Goal: Information Seeking & Learning: Learn about a topic

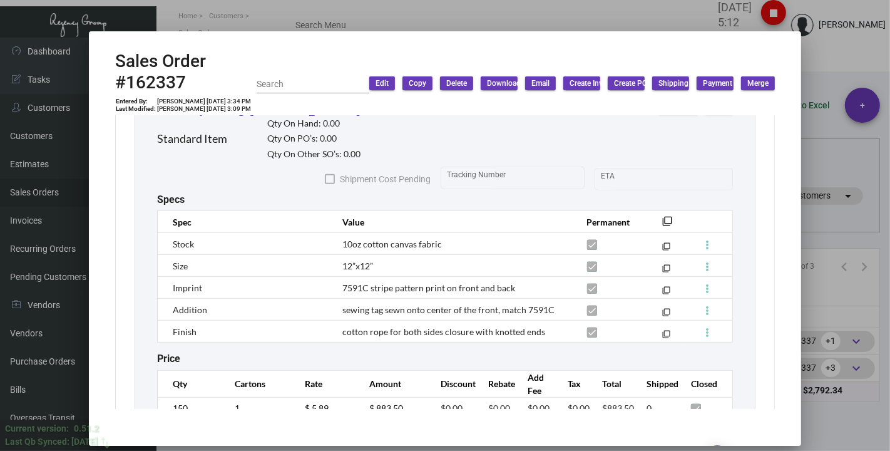
scroll to position [765, 0]
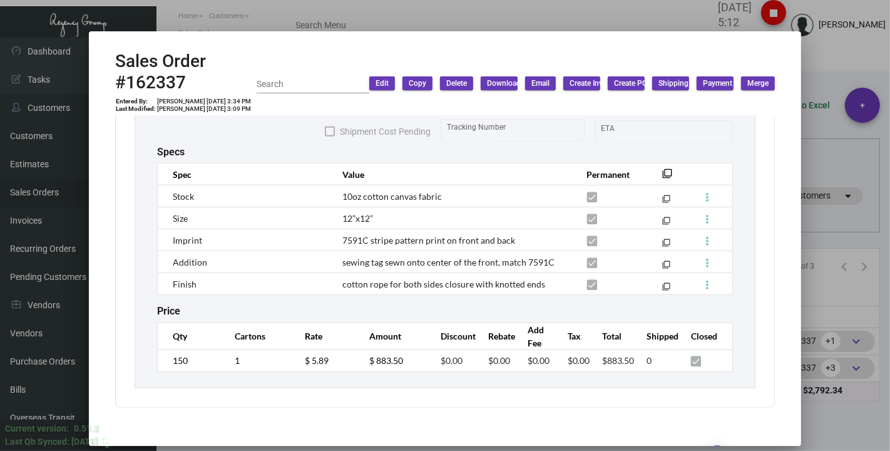
click at [812, 67] on div at bounding box center [445, 225] width 890 height 451
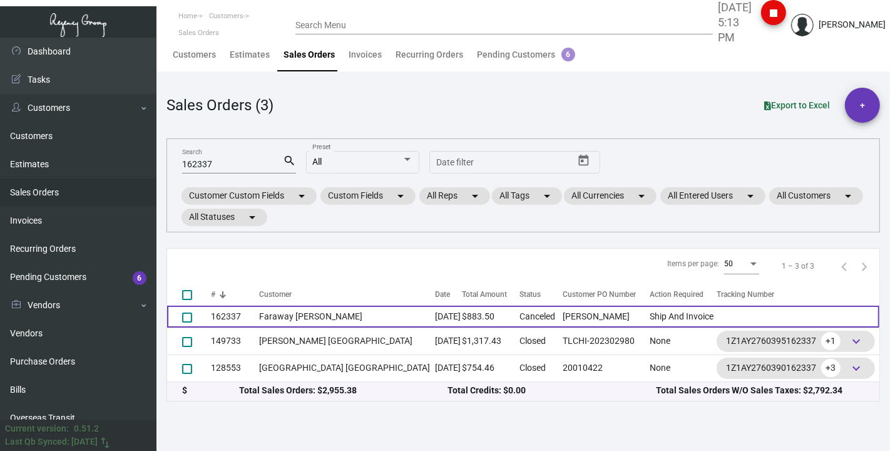
click at [282, 313] on td "Faraway [PERSON_NAME]" at bounding box center [347, 316] width 176 height 22
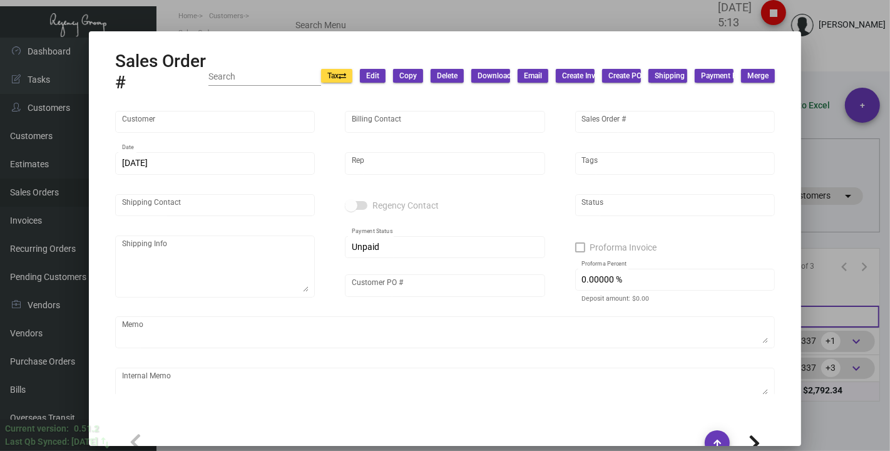
type input "Faraway [PERSON_NAME]"
type input "[PERSON_NAME]"
type input "162337"
type input "[DATE]"
type input "[PERSON_NAME]"
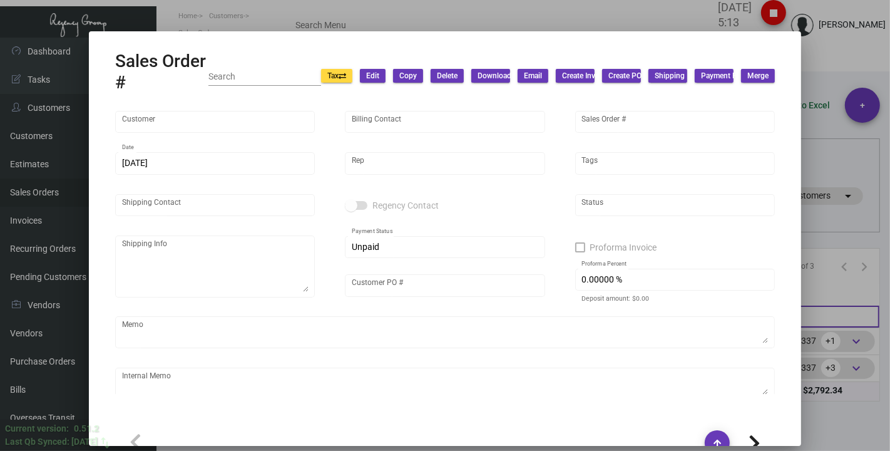
type input "[PERSON_NAME]"
type textarea "Faraway [PERSON_NAME] - [PERSON_NAME] [STREET_ADDRESS][PERSON_NAME]"
type input "[PERSON_NAME]"
checkbox input "true"
type input "100.00000 %"
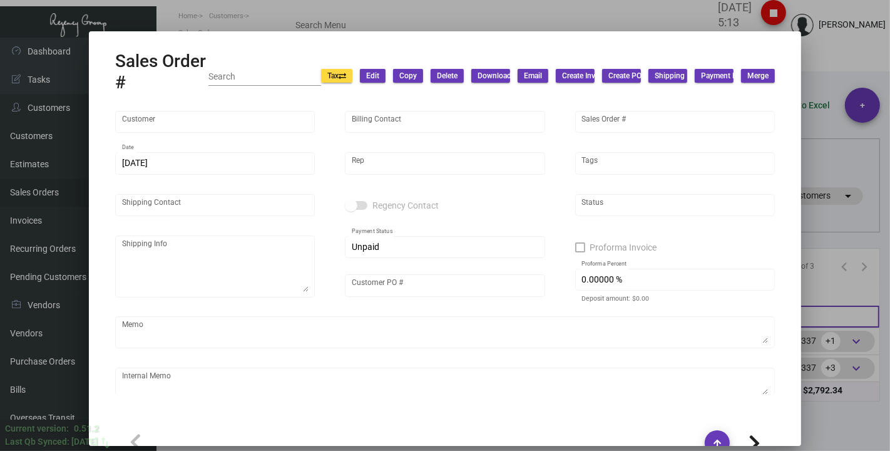
type textarea "The client only picked one color to process. This one marked as cancelled."
type input "United States Dollar $"
type input "$ 0.00"
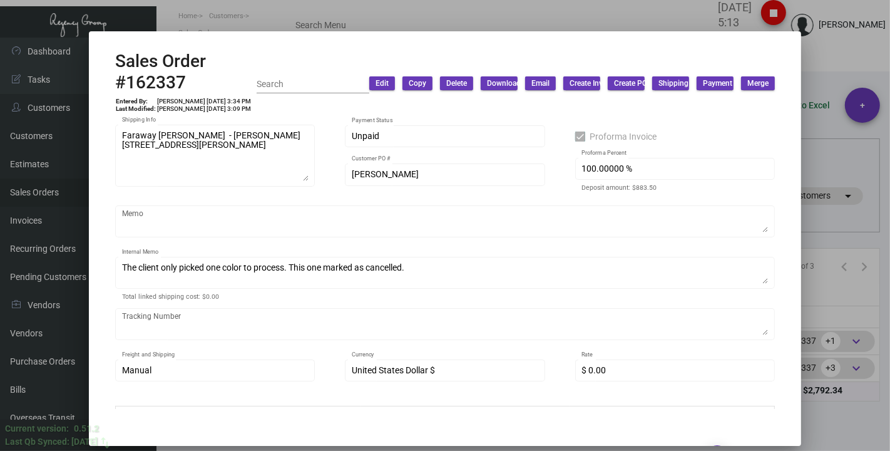
scroll to position [0, 0]
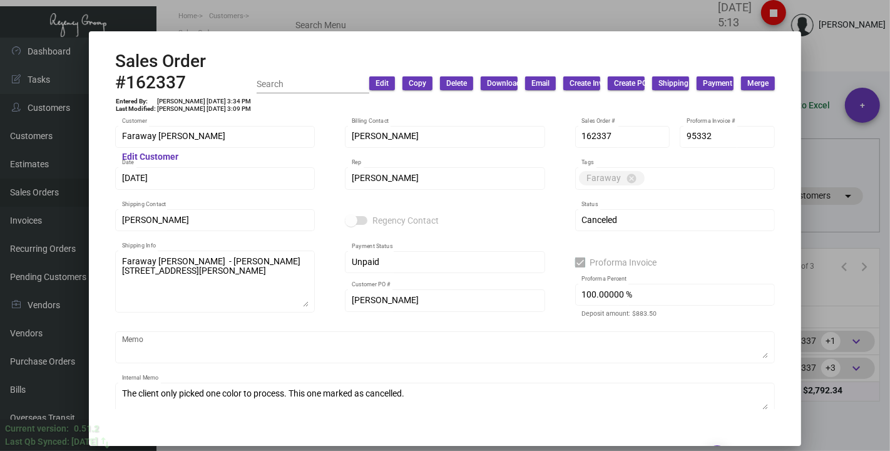
click at [275, 8] on div at bounding box center [445, 225] width 890 height 451
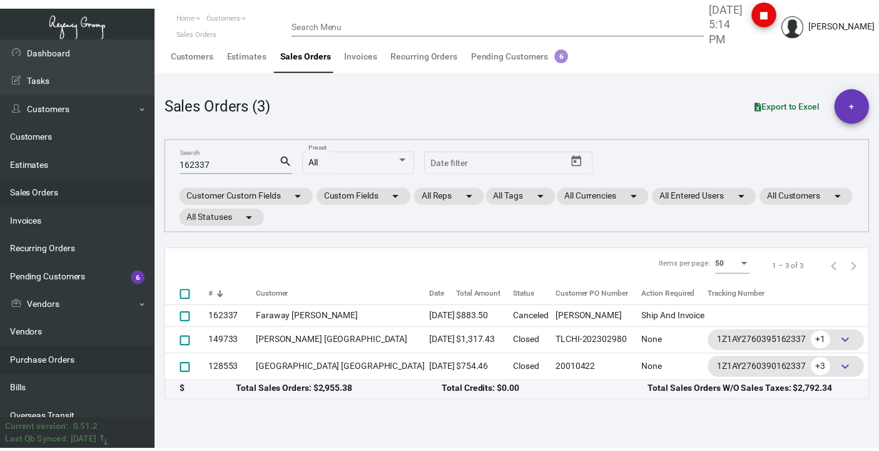
scroll to position [208, 0]
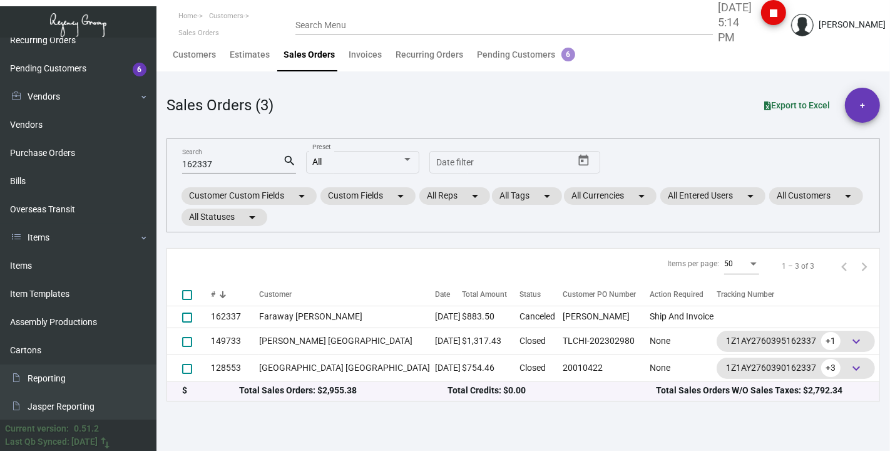
drag, startPoint x: 51, startPoint y: 264, endPoint x: 175, endPoint y: 176, distance: 151.7
click at [51, 264] on link "Items" at bounding box center [78, 266] width 156 height 28
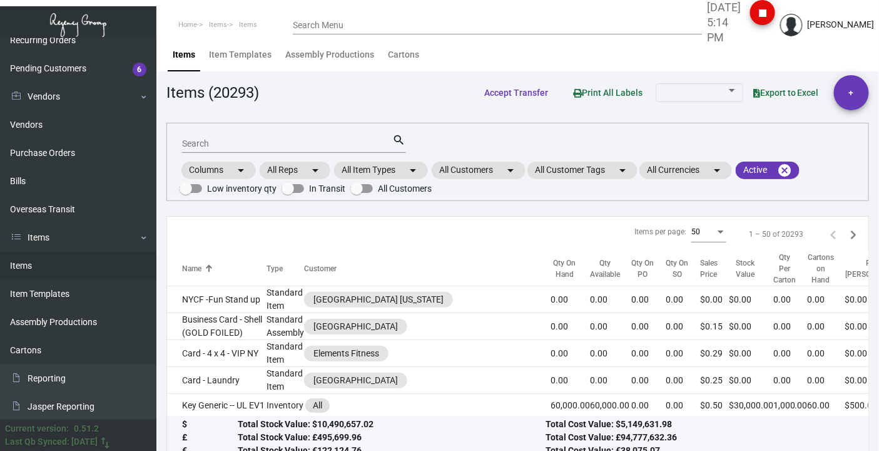
click at [225, 145] on input "Search" at bounding box center [287, 144] width 211 height 10
type input "folder"
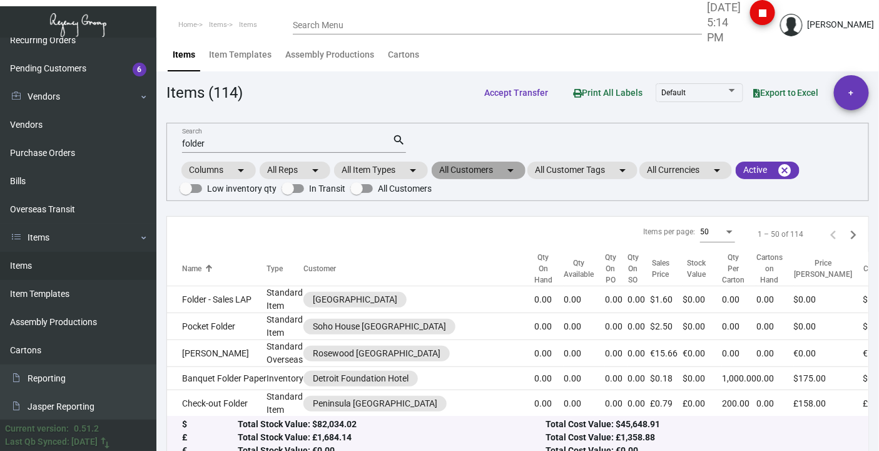
click at [469, 166] on mat-chip "All Customers arrow_drop_down" at bounding box center [479, 170] width 94 height 18
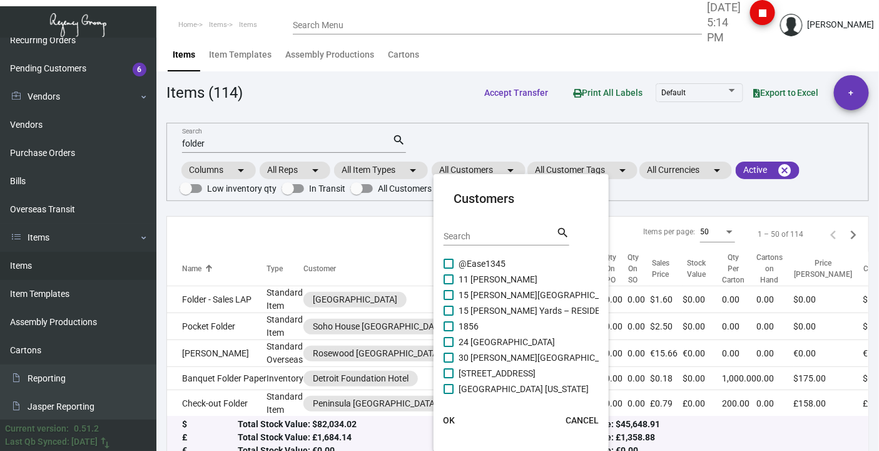
click at [471, 230] on div "Search" at bounding box center [500, 235] width 113 height 19
type input "cliff"
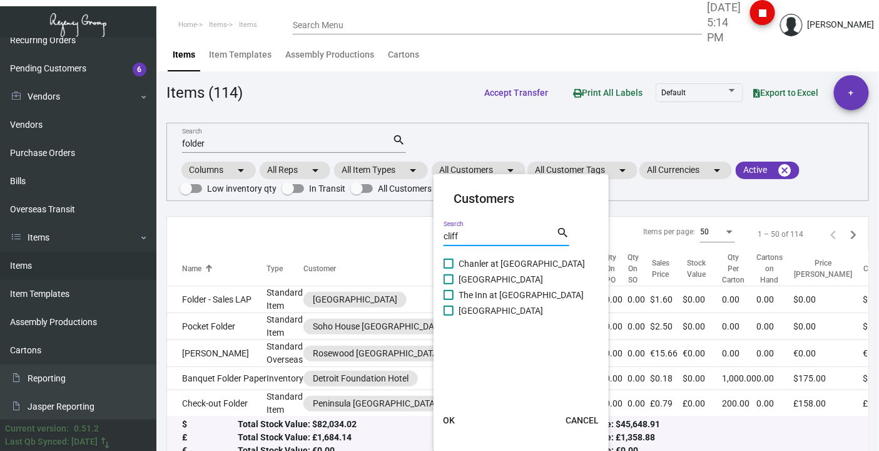
click at [469, 283] on span "[GEOGRAPHIC_DATA]" at bounding box center [501, 279] width 84 height 15
click at [449, 284] on input "[GEOGRAPHIC_DATA]" at bounding box center [448, 284] width 1 height 1
checkbox input "true"
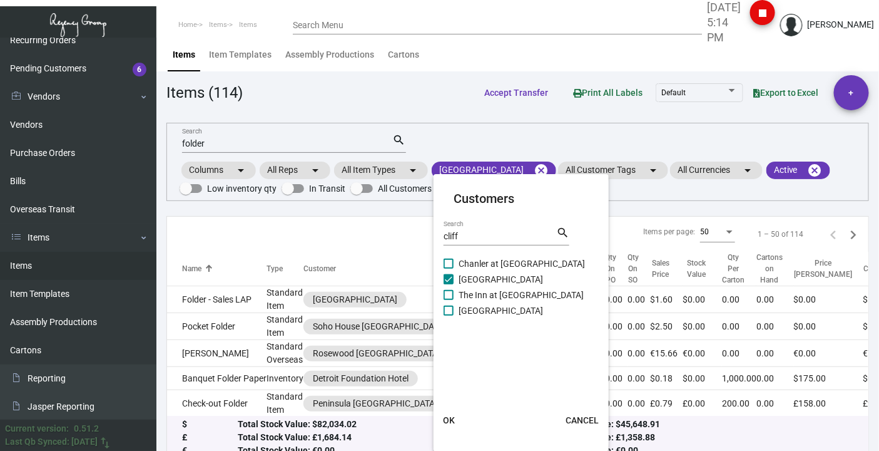
click at [452, 420] on span "OK" at bounding box center [449, 420] width 12 height 10
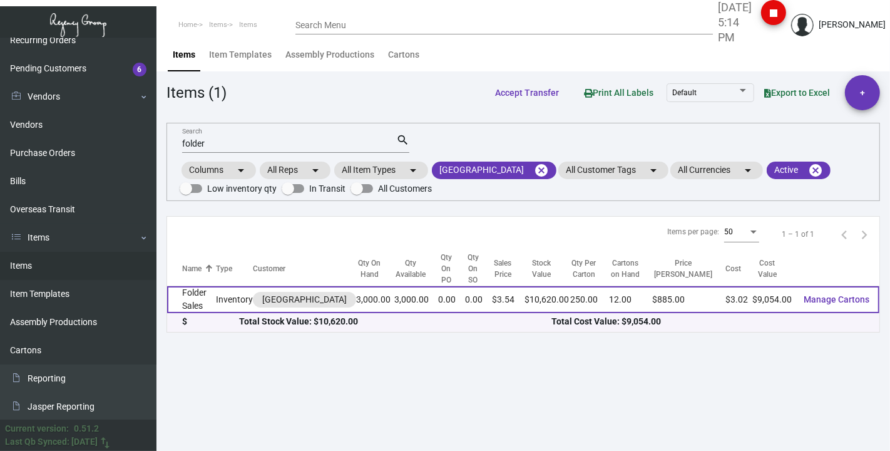
click at [196, 300] on td "Folder Sales" at bounding box center [191, 299] width 49 height 27
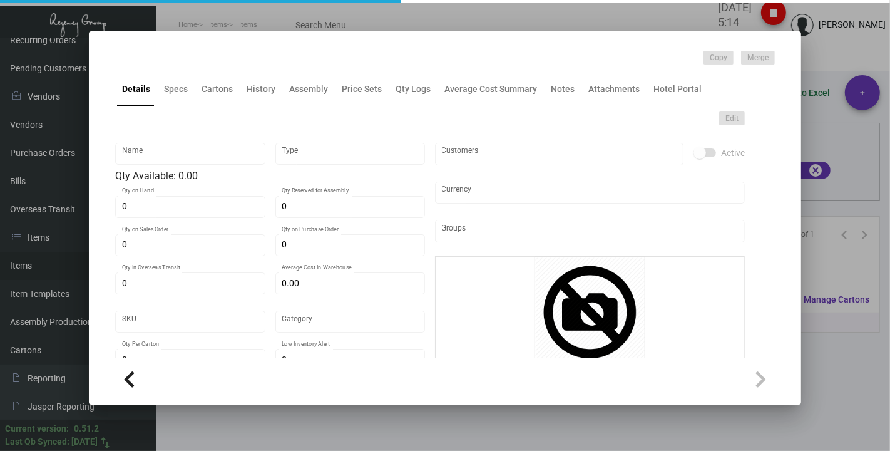
type input "Folder Sales"
type input "Inventory"
type input "3,000"
type input "$ 0.00"
type input "931"
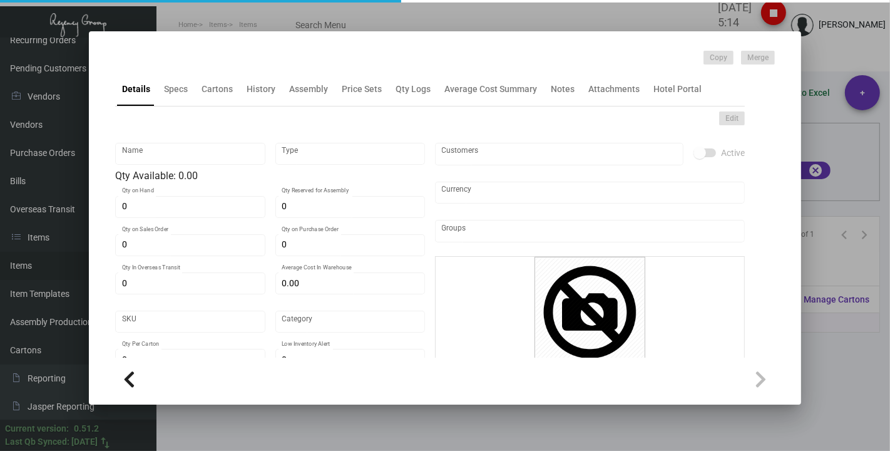
type input "Standard"
type input "250"
type input "$ 3.018"
type input "$ 3.54"
type textarea "Folder sales open size 9x12 #130 [PERSON_NAME] fine bright white stock, printin…"
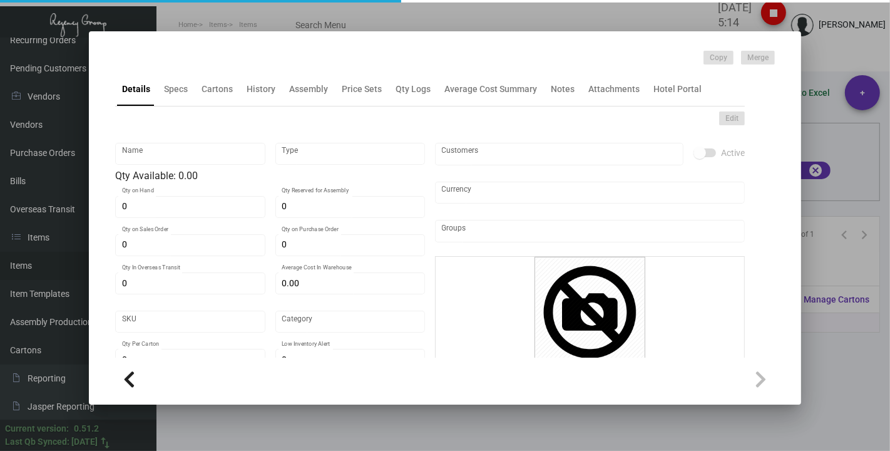
type textarea "Folder sales open size 9x12 #130 [PERSON_NAME] fine bright white stock, printin…"
checkbox input "true"
type input "United States Dollar $"
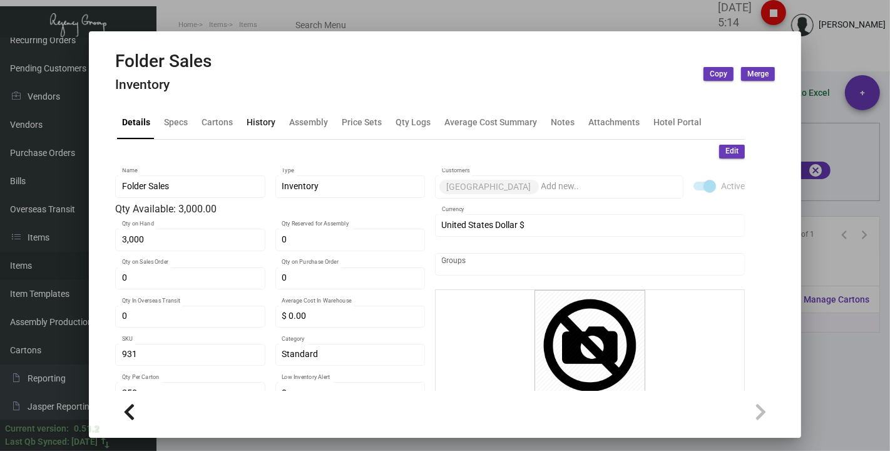
click at [259, 123] on div "History" at bounding box center [261, 121] width 29 height 13
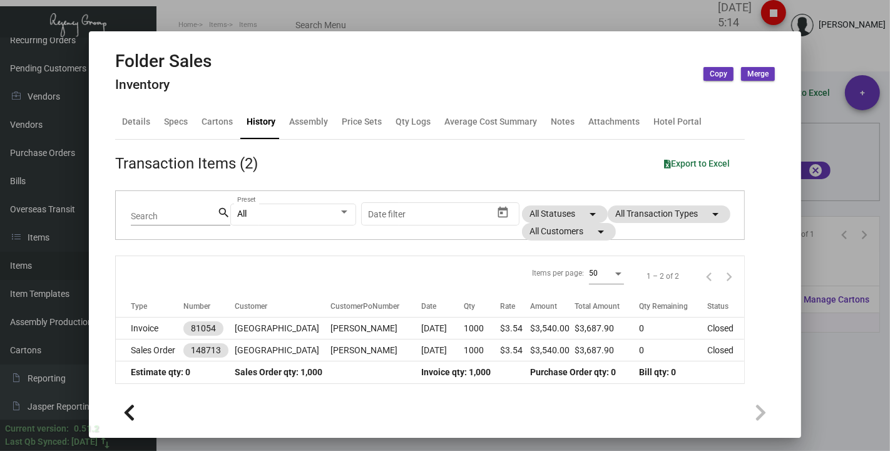
click at [167, 17] on div at bounding box center [445, 225] width 890 height 451
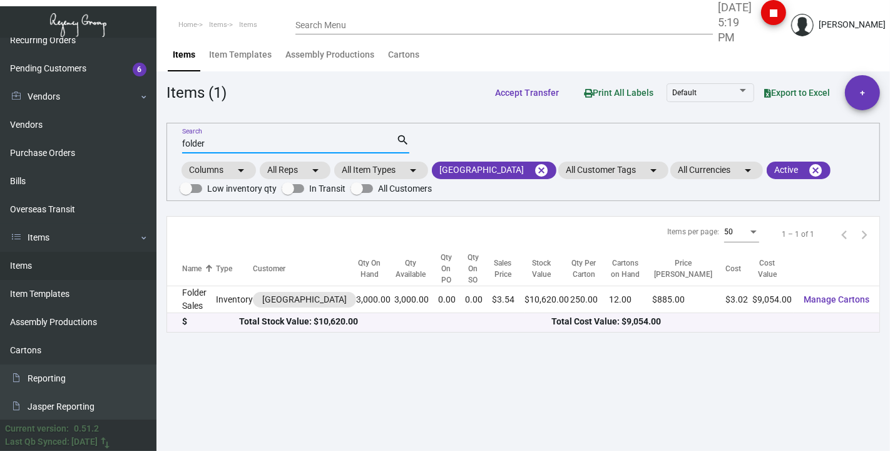
click at [282, 139] on input "folder" at bounding box center [289, 144] width 214 height 10
drag, startPoint x: 258, startPoint y: 147, endPoint x: 143, endPoint y: 135, distance: 115.7
click at [143, 135] on div "Dashboard Dashboard Tasks Customers Customers Estimates Sales Orders Invoices R…" at bounding box center [445, 244] width 890 height 413
type input "tag robe"
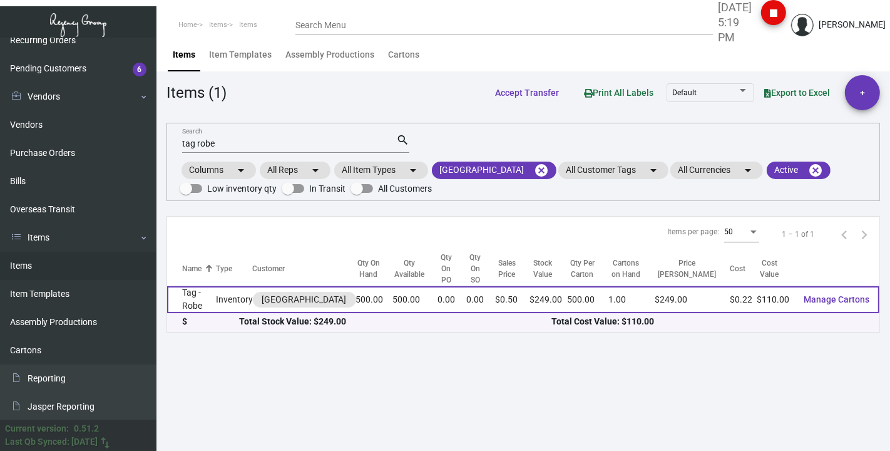
click at [206, 303] on td "Tag - Robe" at bounding box center [191, 299] width 49 height 27
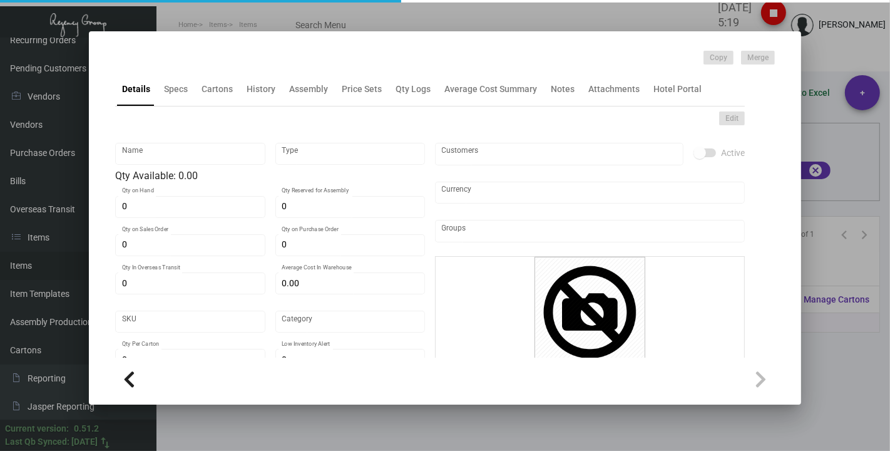
type input "Tag - Robe"
type input "Inventory"
type input "500"
type input "$ 0.00"
type input "Standard"
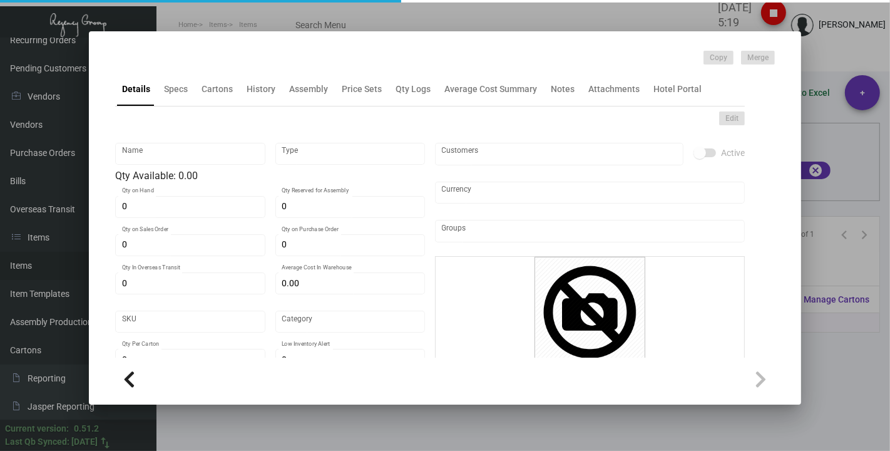
type input "500"
type input "250"
type input "$ 0.22"
type input "$ 0.498"
type textarea "size 3X5 [PERSON_NAME] fine #80 white cover stock printing PMS#294 Blue 1 side …"
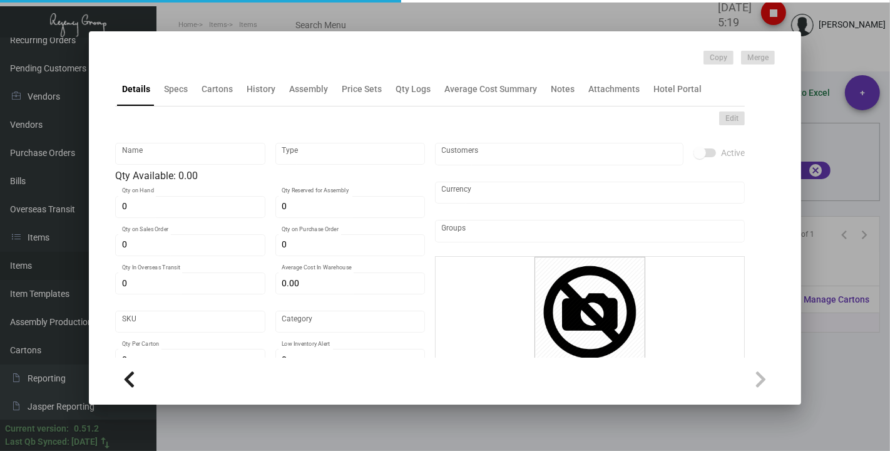
type textarea "size 3X5 [PERSON_NAME] fine #80 white cover stock printing PMS#294 Blue 1 side …"
checkbox input "true"
type input "United States Dollar $"
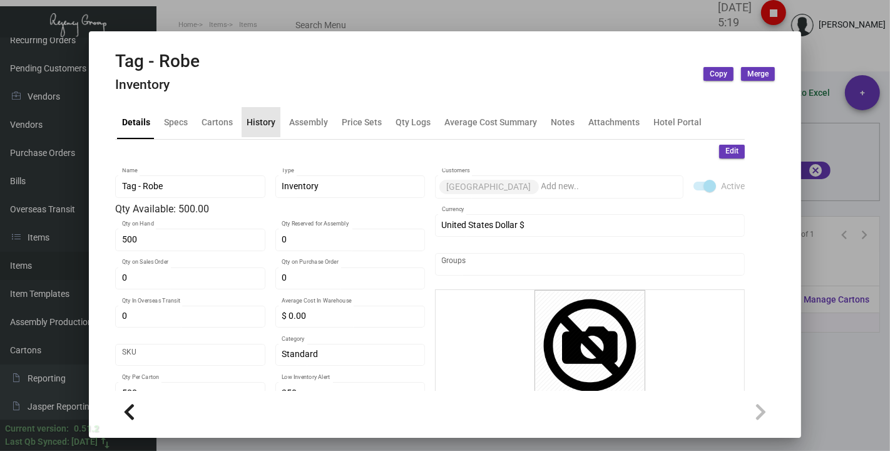
click at [263, 120] on div "History" at bounding box center [261, 121] width 29 height 13
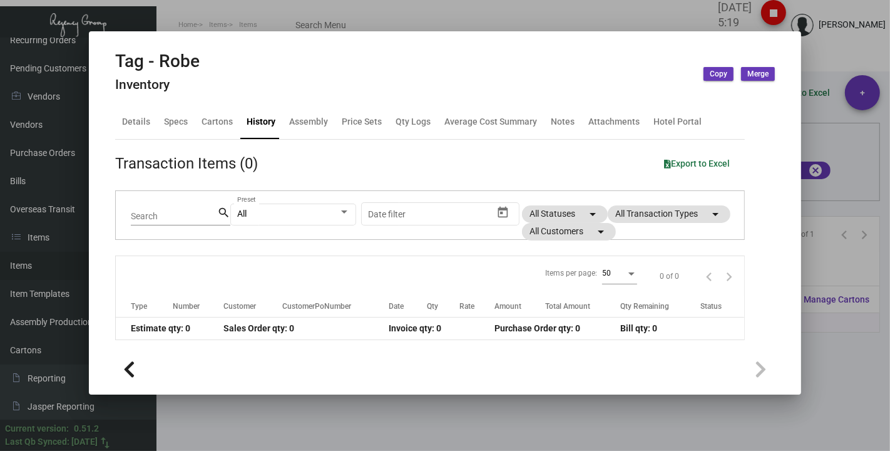
click at [227, 16] on div at bounding box center [445, 225] width 890 height 451
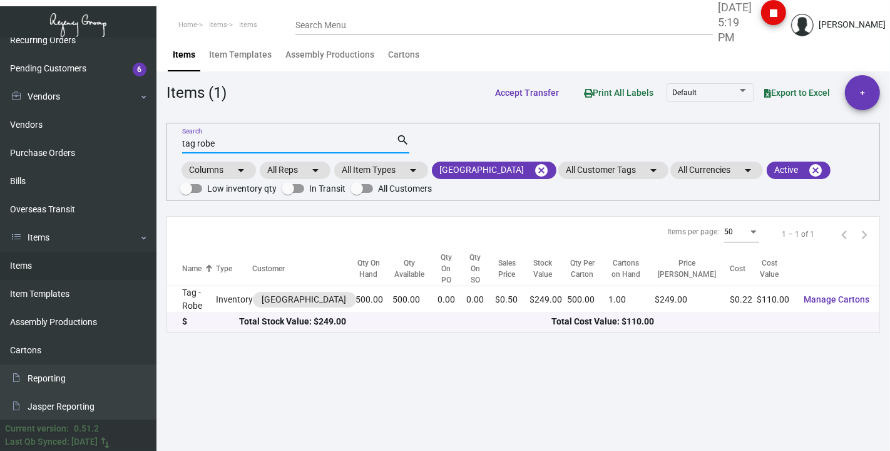
click at [224, 143] on input "tag robe" at bounding box center [289, 144] width 214 height 10
type input "tag"
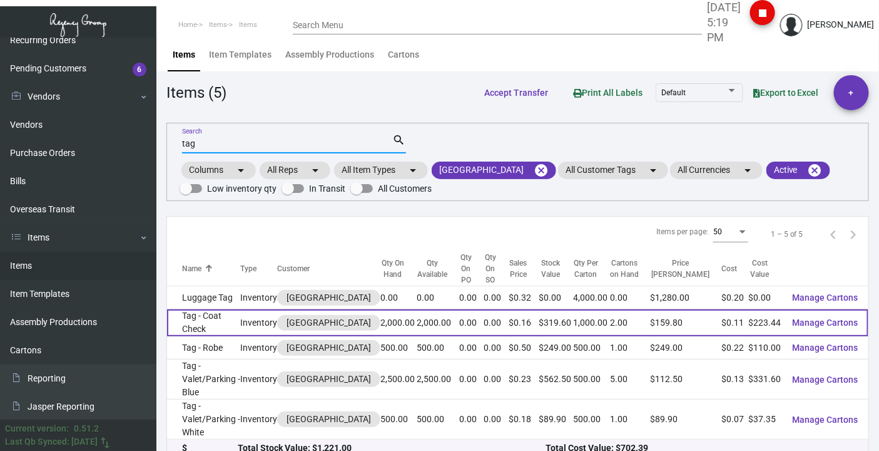
click at [183, 324] on td "Tag - Coat Check" at bounding box center [203, 322] width 73 height 27
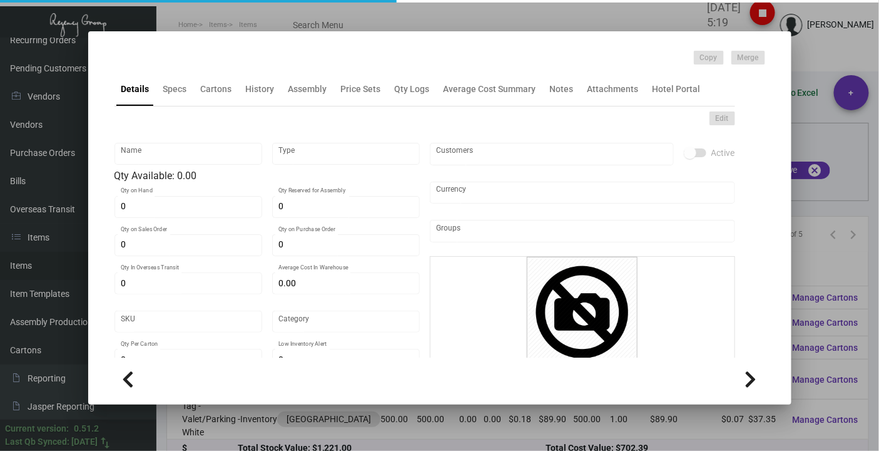
type input "Tag - Coat Check"
type input "Inventory"
type input "2,000"
type input "$ 0.00"
type input "Standard"
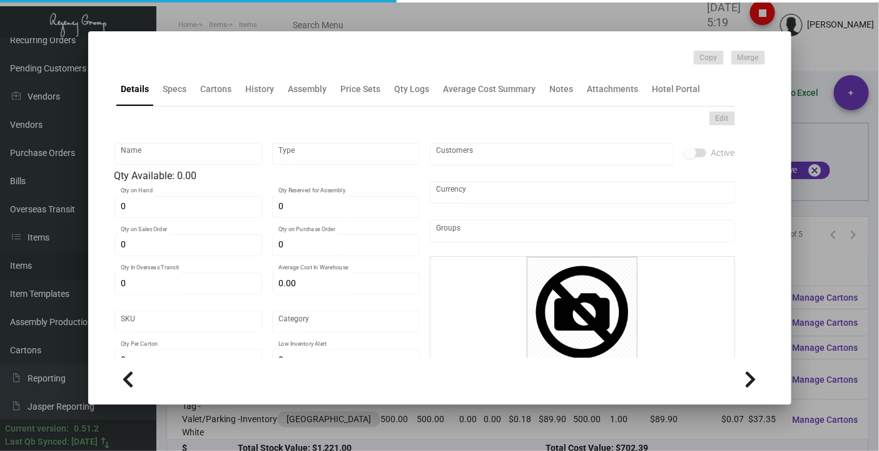
type input "1,000"
type input "$ 0.11172"
type input "$ 0.1598"
type textarea "size 2.82x7.87 13 pt CSU white stock , 2 part tag 1 perf. 2 position numbering …"
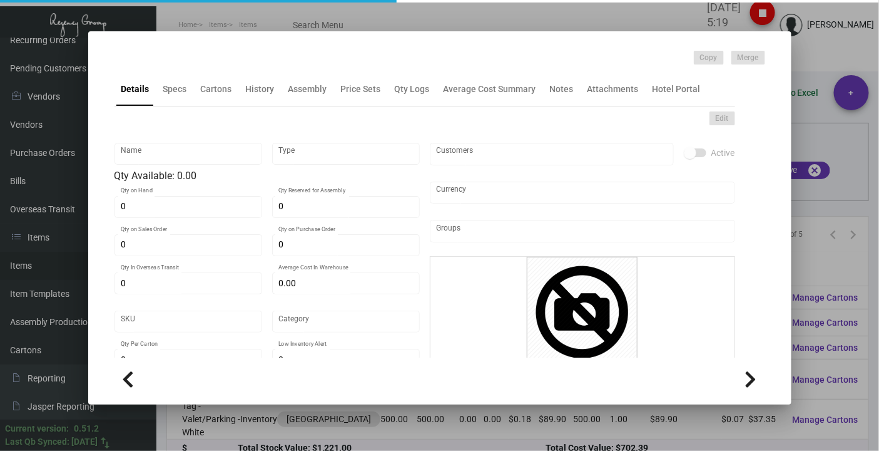
type textarea "size 2.82x7.87 13 pt CSU white stock , 2 part tag 1 perf. 2 position numbering …"
checkbox input "true"
type input "United States Dollar $"
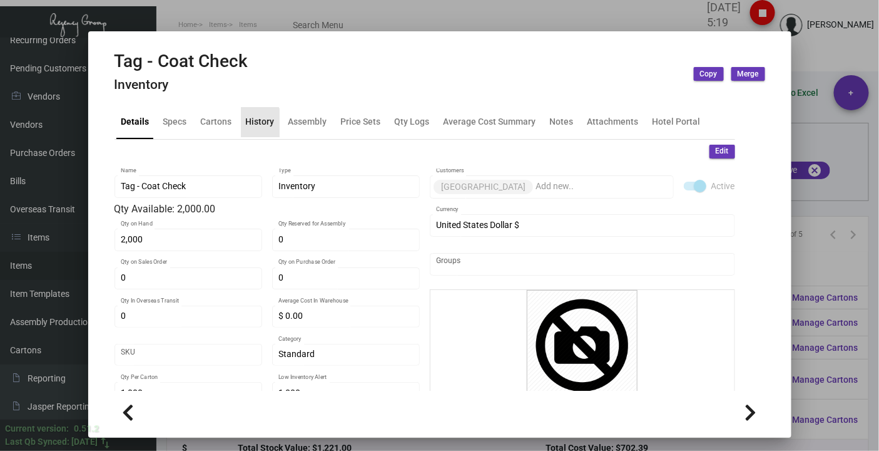
click at [246, 124] on div "History" at bounding box center [260, 121] width 29 height 13
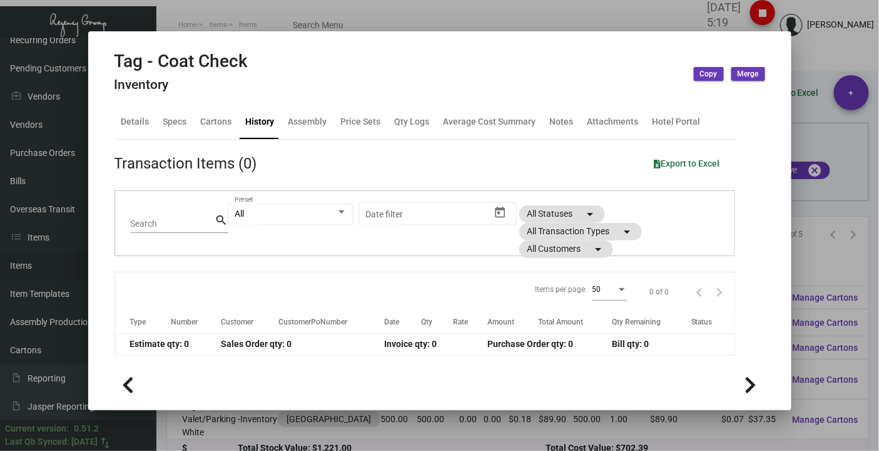
click at [354, 21] on div at bounding box center [439, 225] width 879 height 451
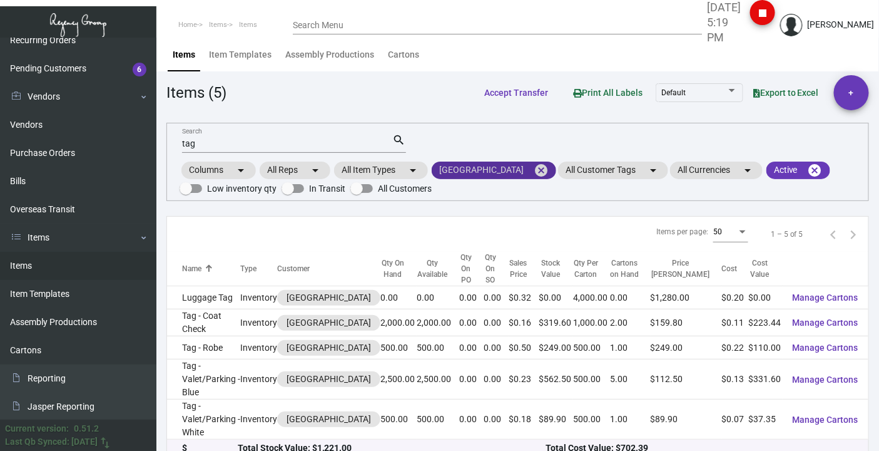
click at [549, 171] on mat-icon "cancel" at bounding box center [541, 170] width 15 height 15
